Goal: Task Accomplishment & Management: Manage account settings

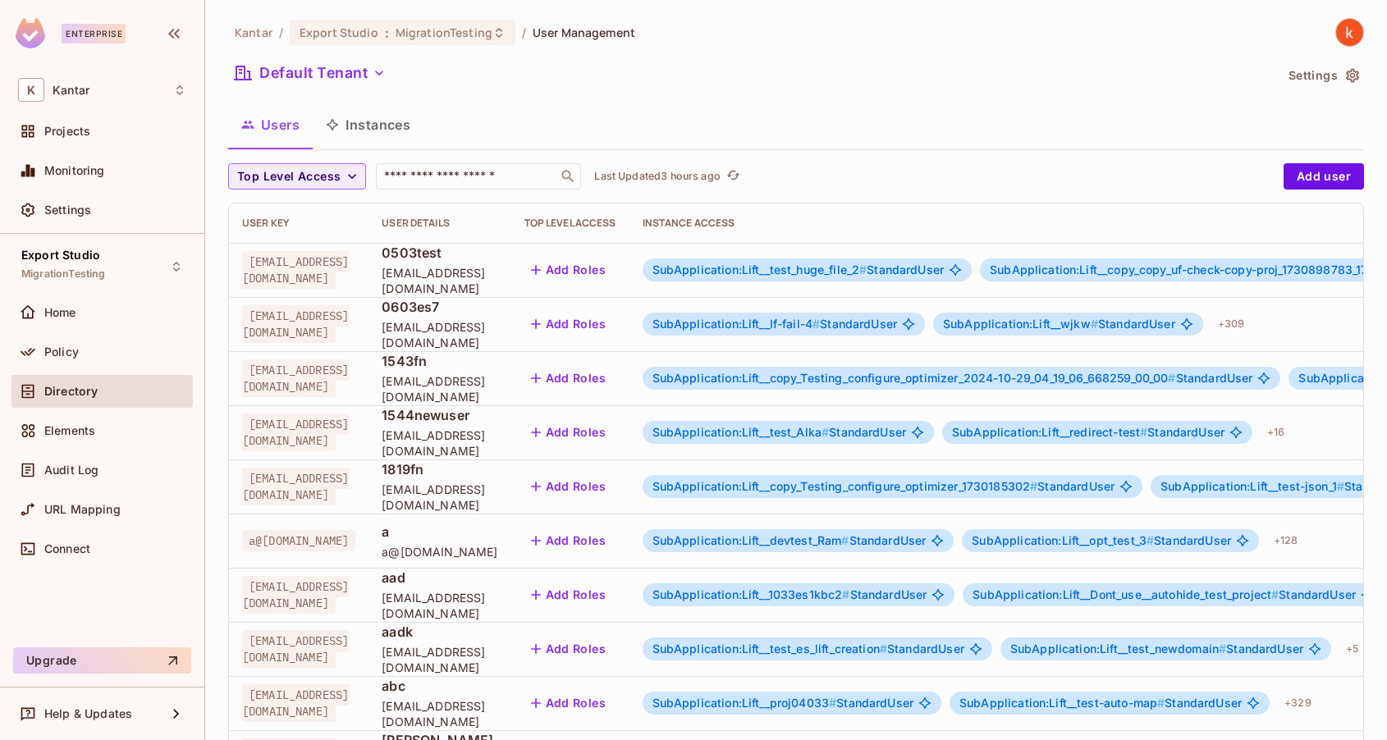
click at [376, 129] on button "Instances" at bounding box center [368, 124] width 111 height 41
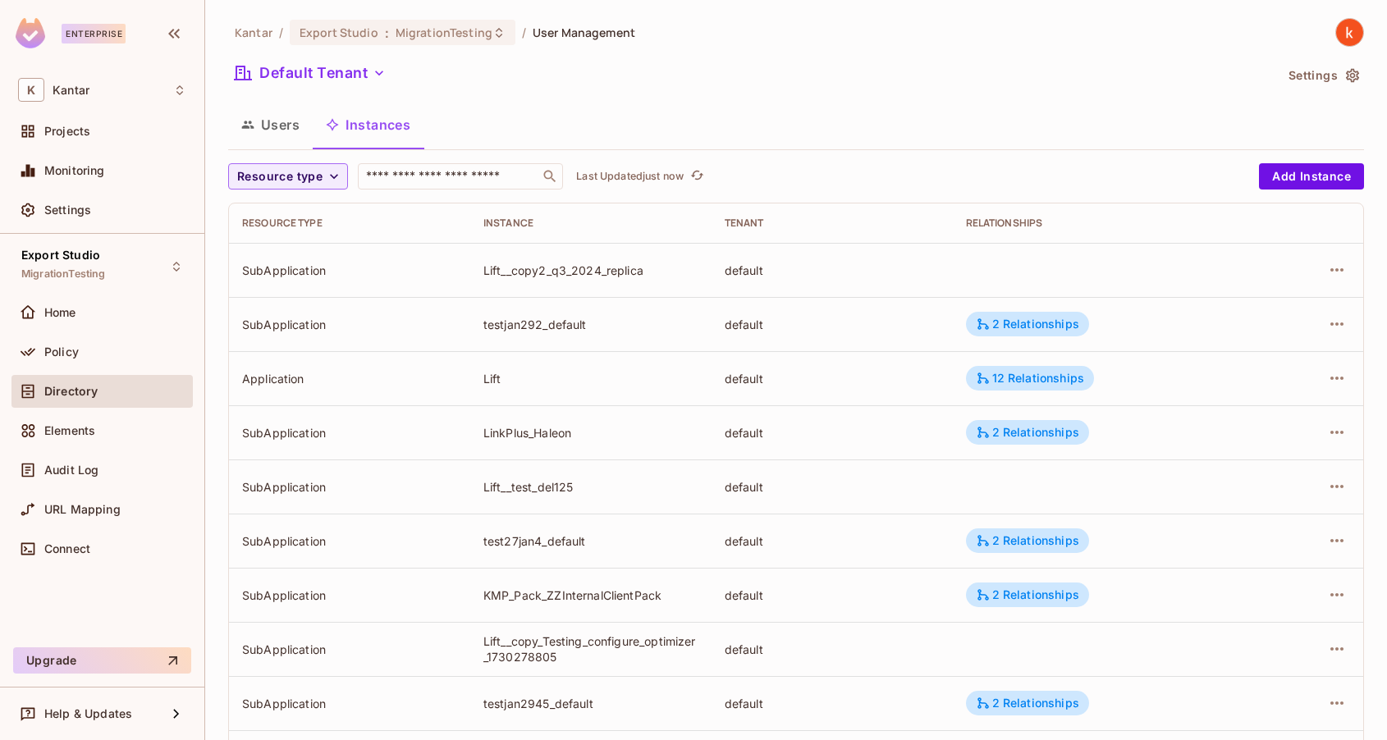
click at [267, 125] on button "Users" at bounding box center [270, 124] width 85 height 41
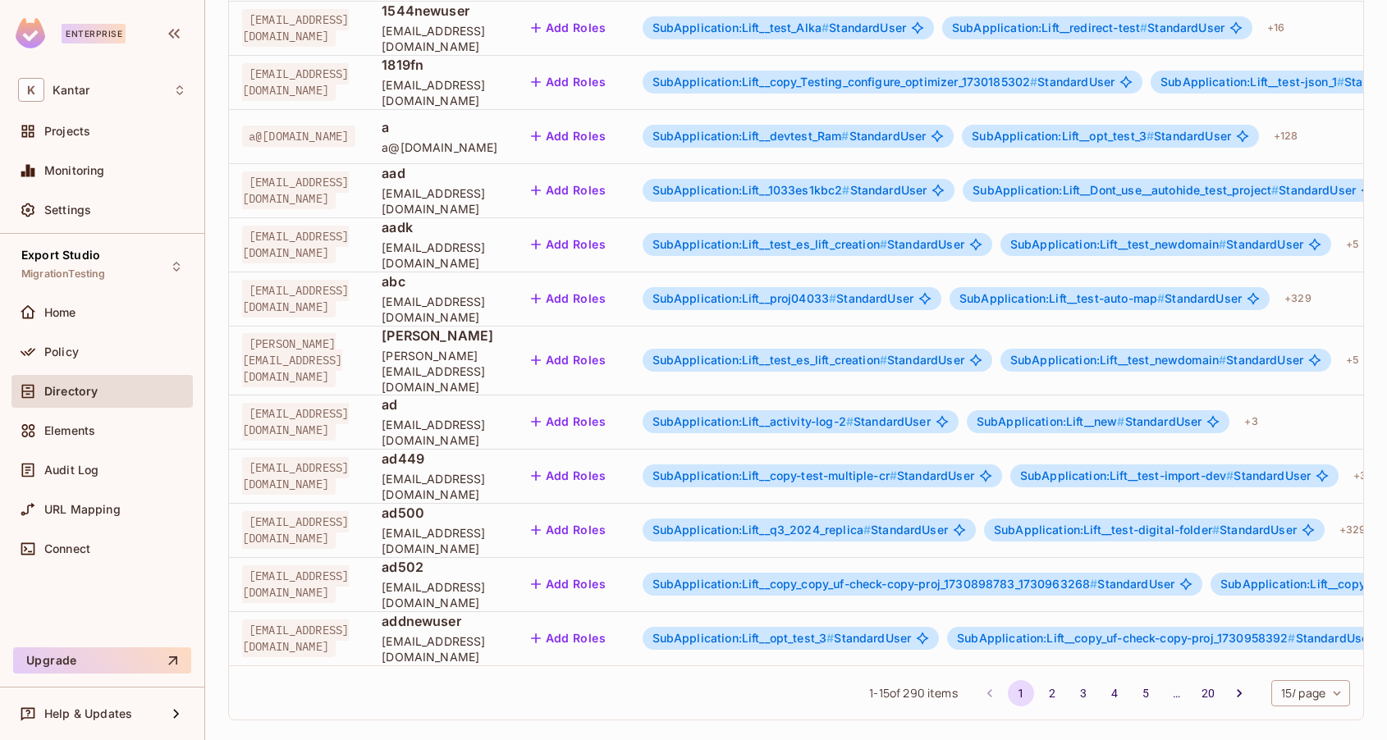
scroll to position [0, 533]
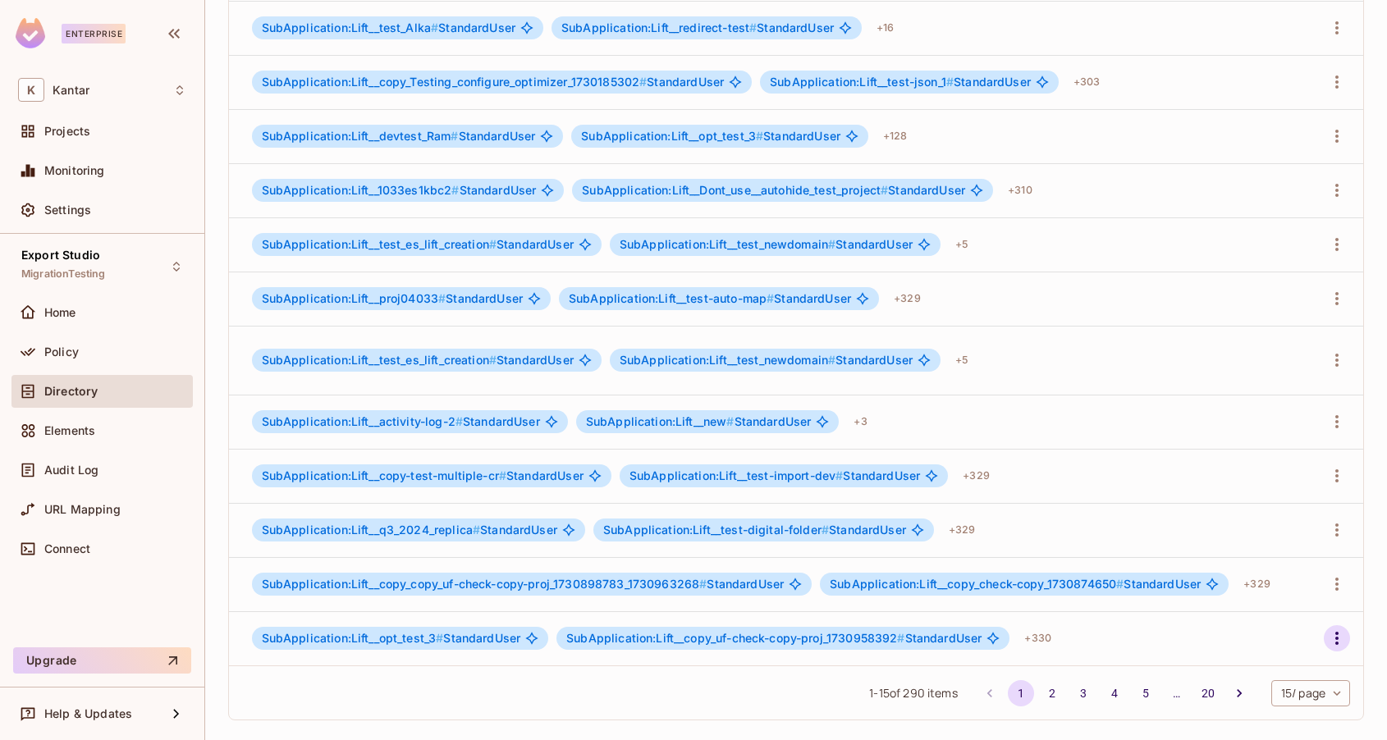
click at [1335, 629] on icon "button" at bounding box center [1337, 639] width 20 height 20
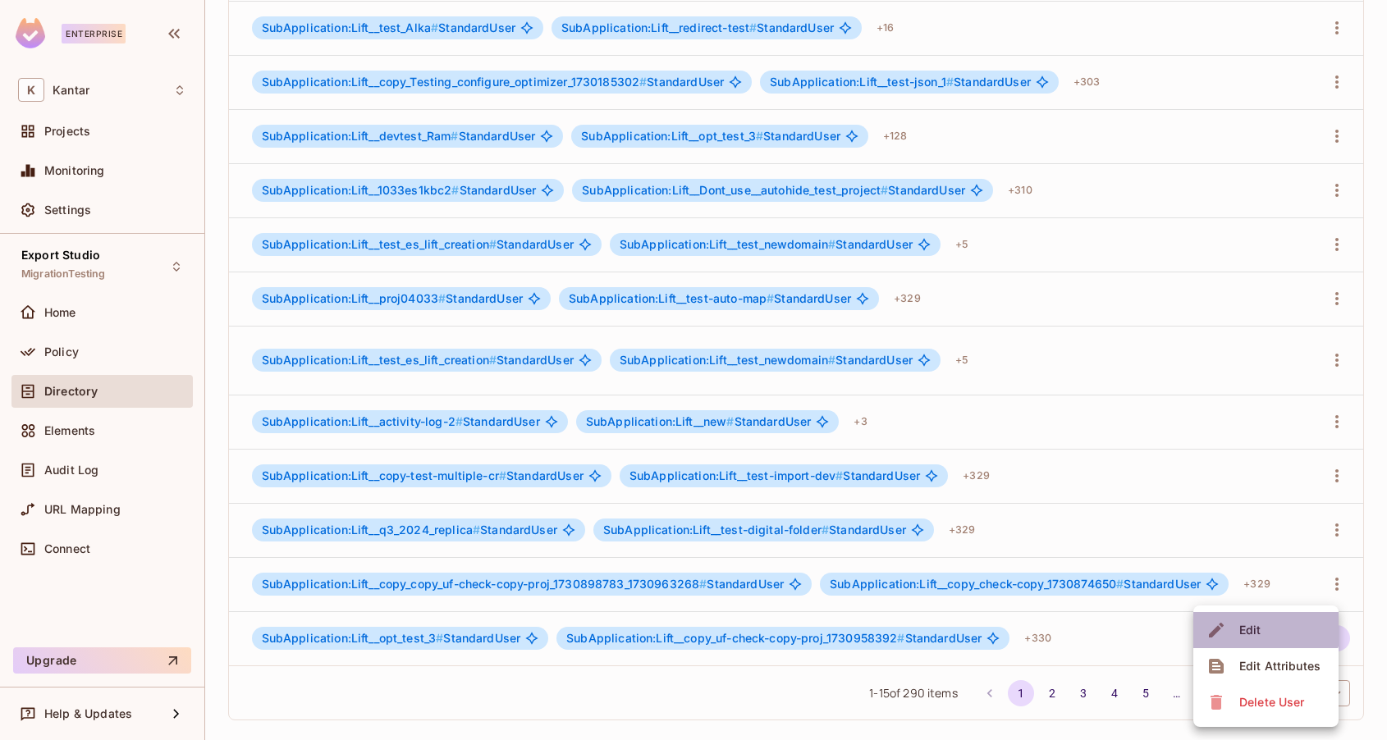
click at [1265, 627] on span "Edit" at bounding box center [1250, 630] width 32 height 26
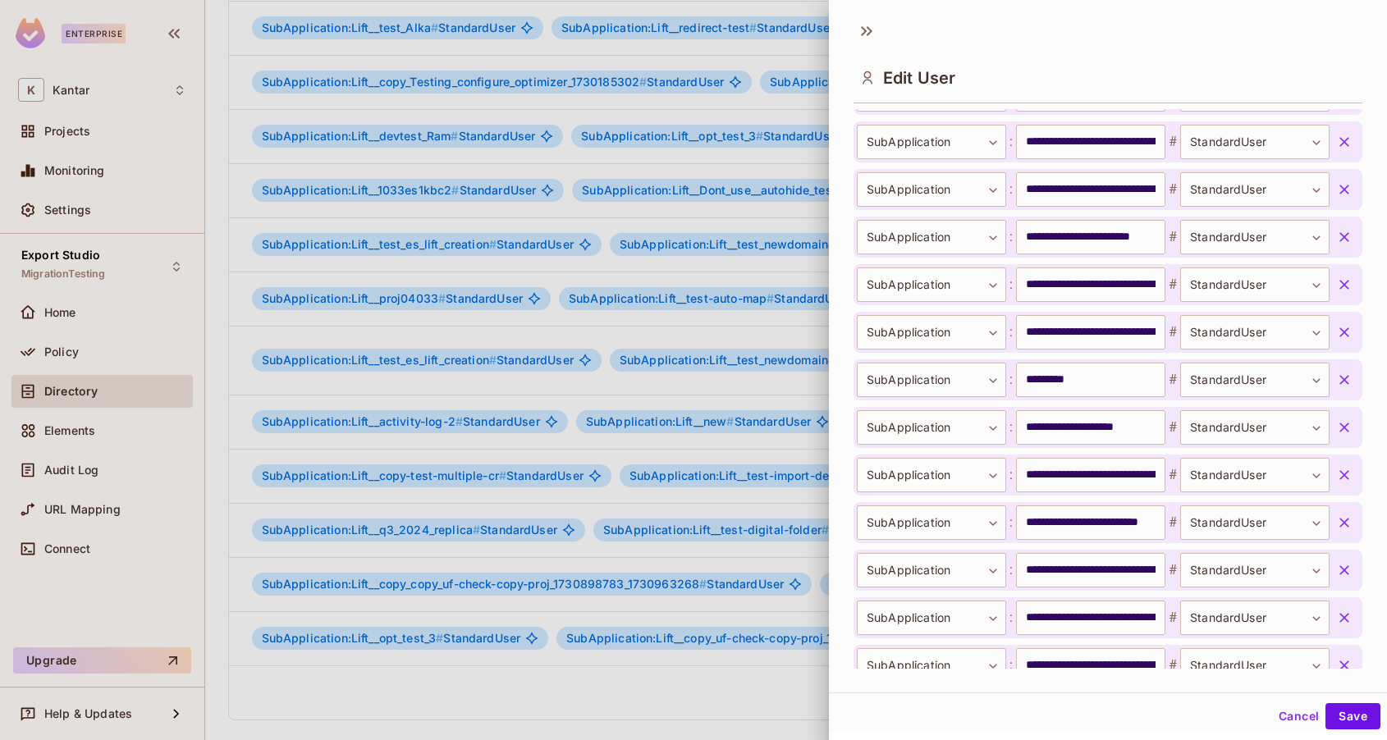
scroll to position [1073, 0]
click at [610, 693] on div at bounding box center [693, 370] width 1387 height 740
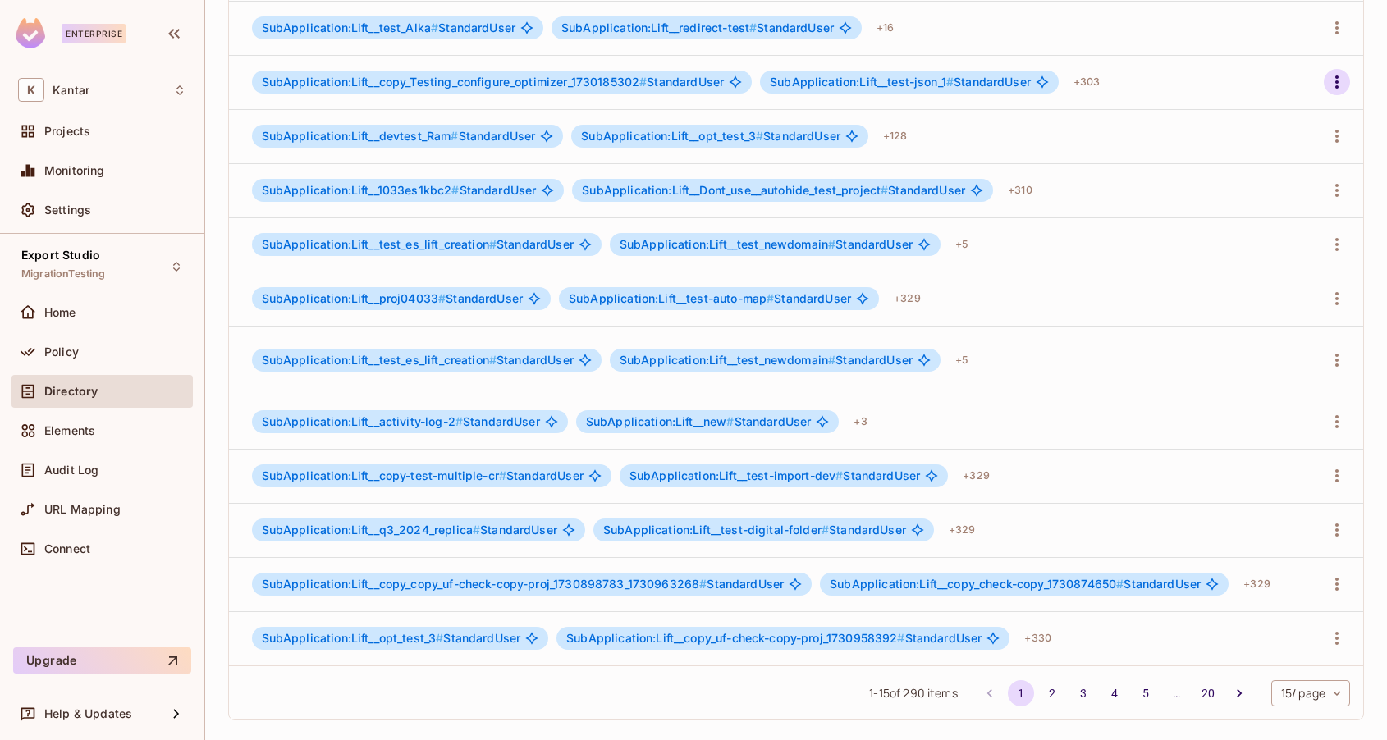
click at [1339, 75] on icon "button" at bounding box center [1337, 82] width 20 height 20
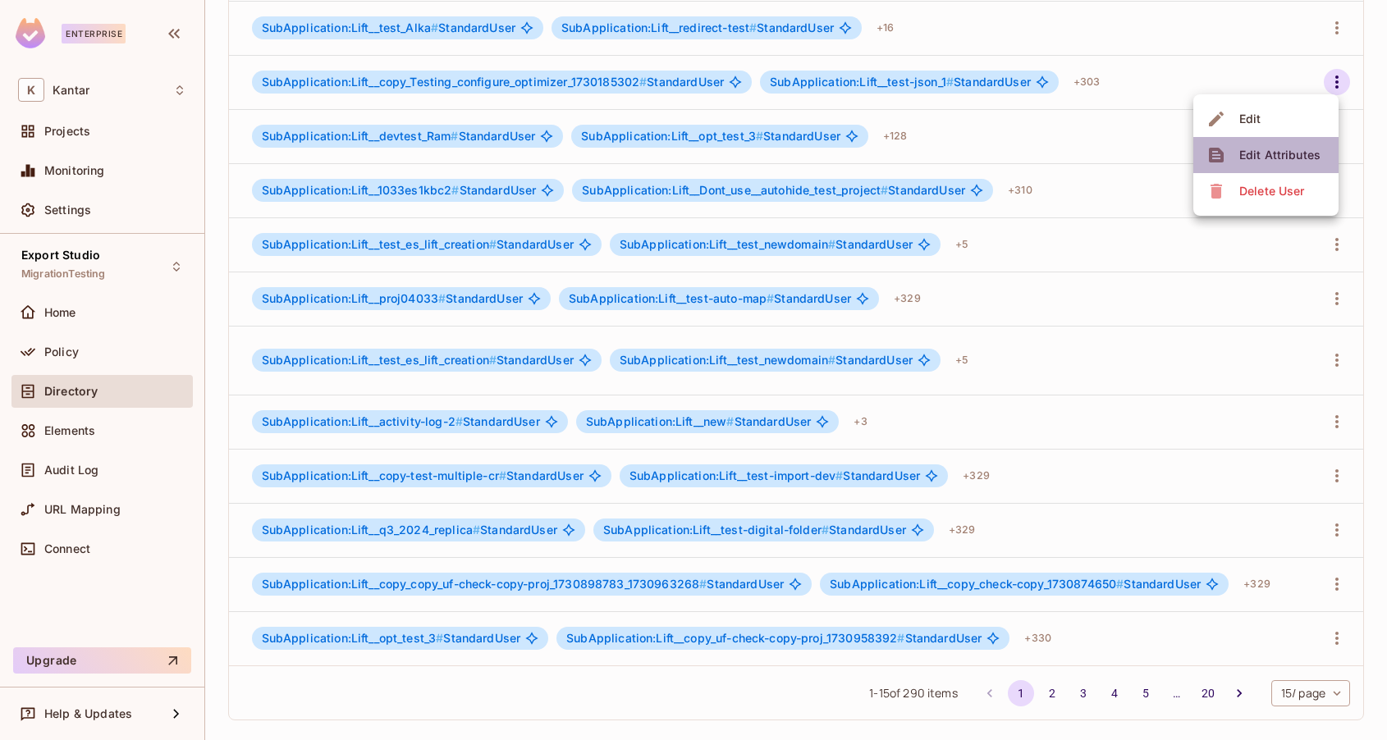
click at [1269, 160] on div "Edit Attributes" at bounding box center [1279, 155] width 81 height 16
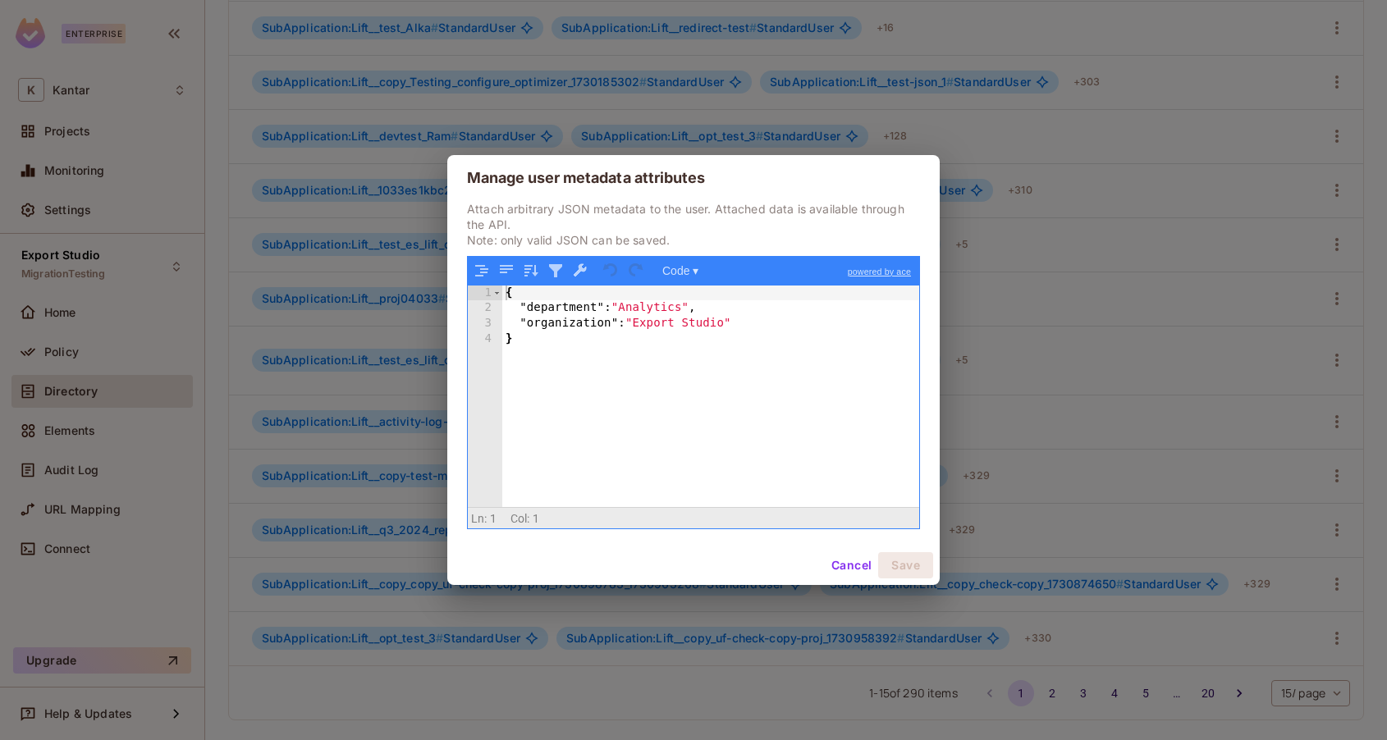
click at [851, 569] on button "Cancel" at bounding box center [851, 565] width 53 height 26
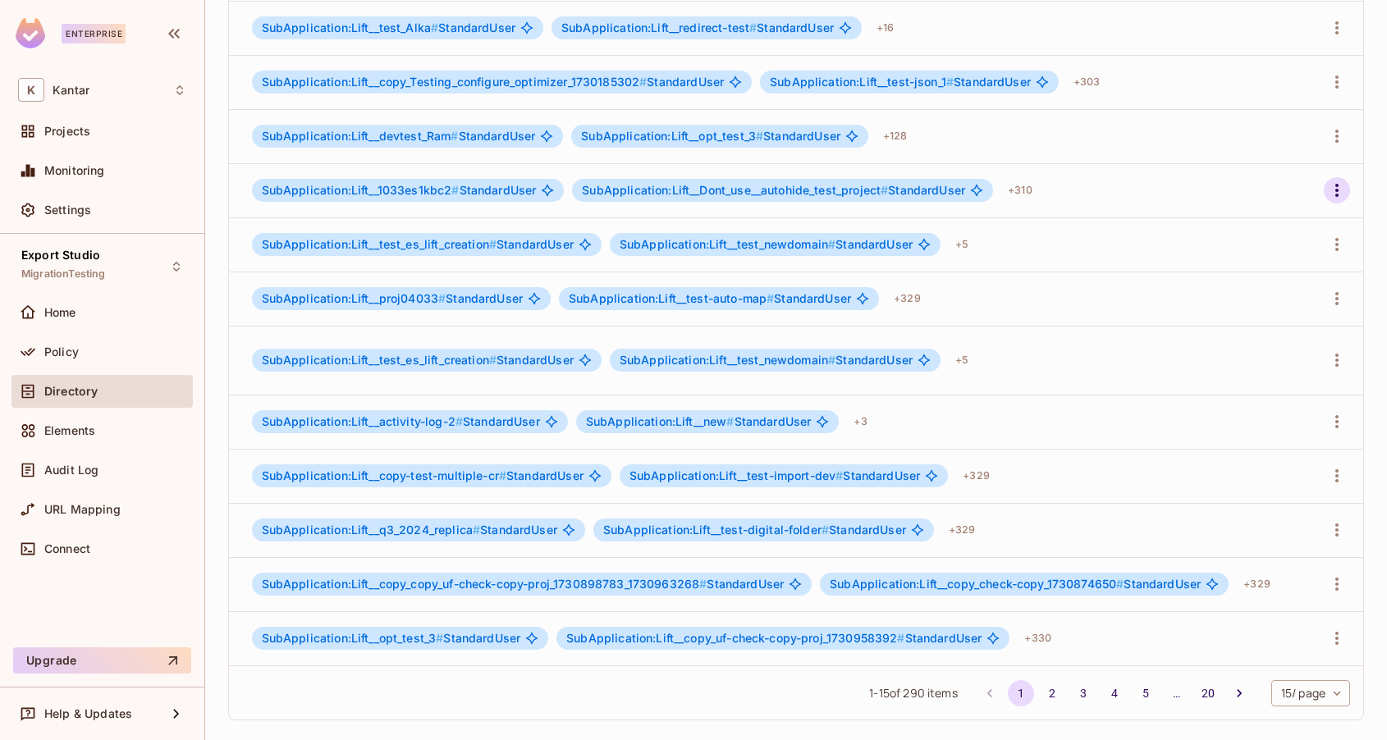
click at [1337, 182] on icon "button" at bounding box center [1337, 191] width 20 height 20
click at [1284, 226] on li "Edit" at bounding box center [1265, 227] width 145 height 36
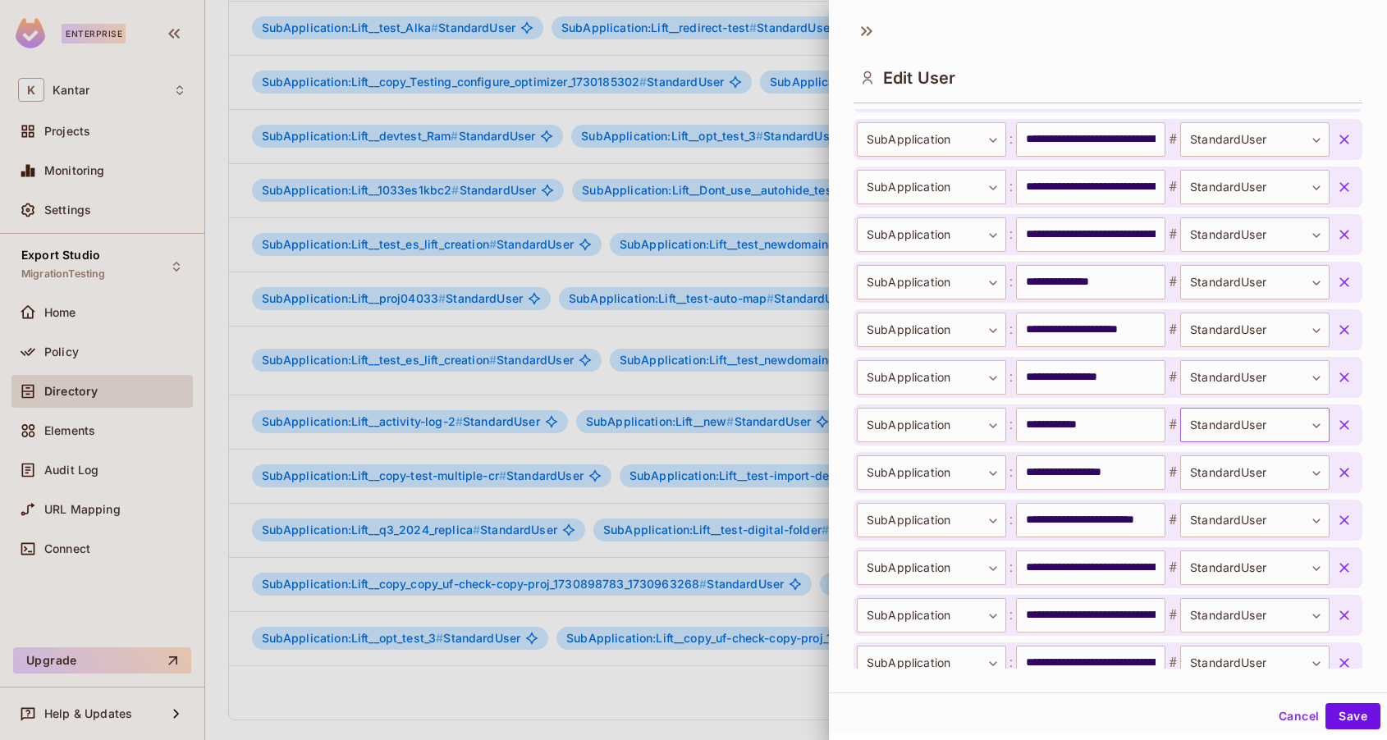
scroll to position [1614, 0]
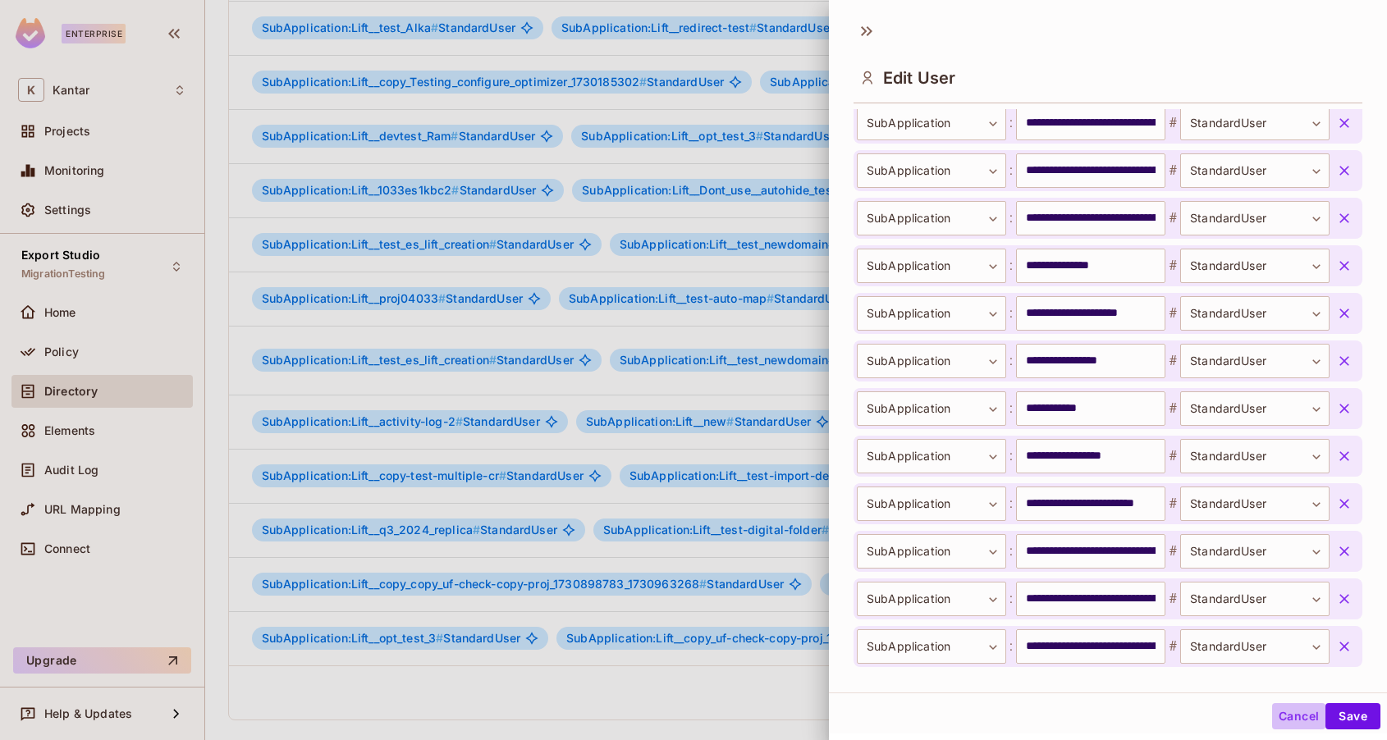
click at [1297, 717] on button "Cancel" at bounding box center [1298, 716] width 53 height 26
